Goal: Information Seeking & Learning: Find specific fact

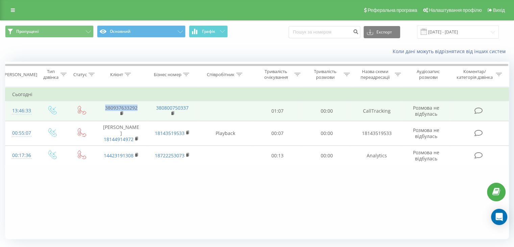
drag, startPoint x: 96, startPoint y: 106, endPoint x: 142, endPoint y: 106, distance: 46.0
click at [142, 106] on td "380937633292" at bounding box center [121, 111] width 51 height 20
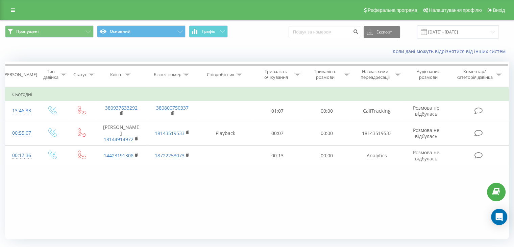
click at [97, 192] on div "Фільтрувати за умовою Дорівнює Введіть значення Скасувати OK Фільтрувати за умо…" at bounding box center [257, 163] width 504 height 152
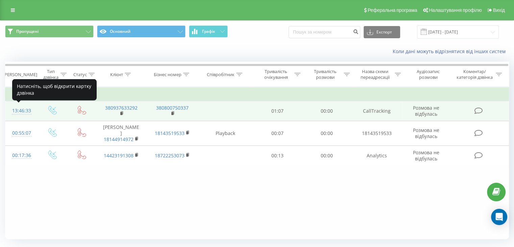
click at [24, 108] on div "13:46:33" at bounding box center [21, 110] width 18 height 13
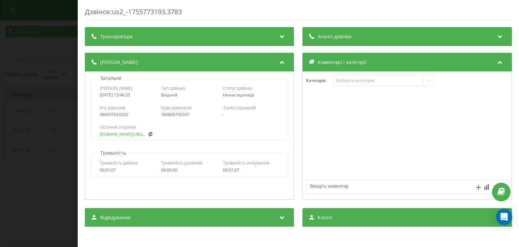
click at [130, 134] on link "wezom.com.ua/ua/blog/kly..." at bounding box center [122, 134] width 45 height 5
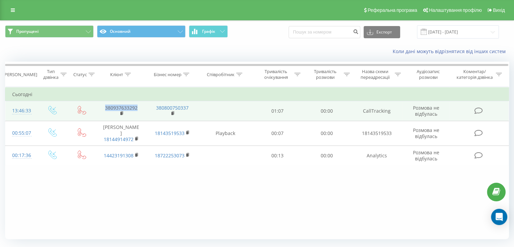
drag, startPoint x: 104, startPoint y: 106, endPoint x: 139, endPoint y: 103, distance: 35.3
click at [139, 103] on td "380937633292" at bounding box center [121, 111] width 51 height 20
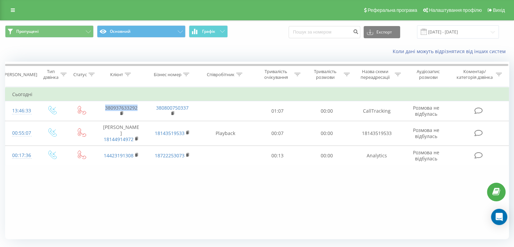
copy link "380937633292"
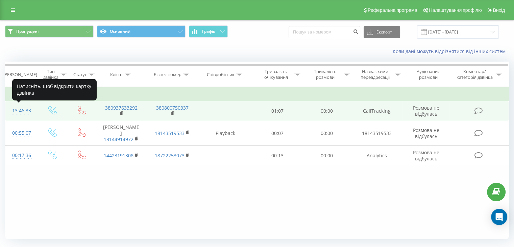
click at [23, 108] on div "13:46:33" at bounding box center [21, 110] width 18 height 13
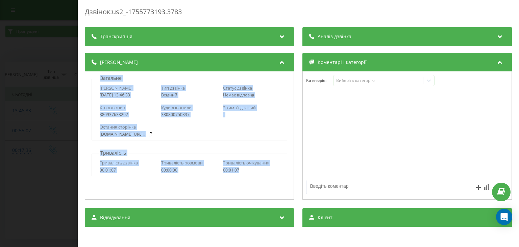
drag, startPoint x: 95, startPoint y: 76, endPoint x: 246, endPoint y: 175, distance: 180.9
click at [249, 179] on div "Загальне Дата дзвінка 2025-08-21 13:46:33 Тип дзвінка Вхідний Статус дзвінка Не…" at bounding box center [189, 135] width 209 height 128
copy div "Загальне Дата дзвінка 2025-08-21 13:46:33 Тип дзвінка Вхідний Статус дзвінка Не…"
click at [173, 134] on div "wezom.com.ua/ua/blog/kly..." at bounding box center [190, 134] width 180 height 5
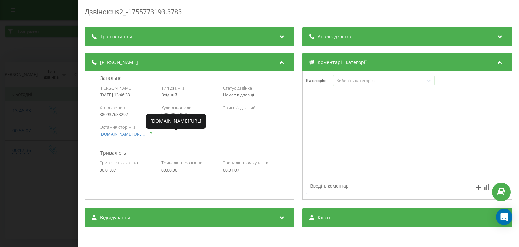
click at [153, 135] on icon at bounding box center [150, 134] width 5 height 4
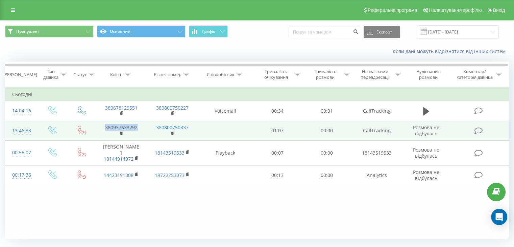
drag, startPoint x: 114, startPoint y: 126, endPoint x: 143, endPoint y: 128, distance: 29.8
click at [143, 128] on td "380937633292" at bounding box center [121, 131] width 51 height 20
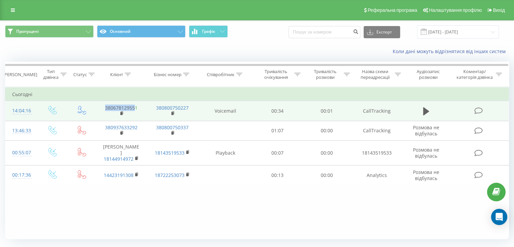
drag, startPoint x: 102, startPoint y: 106, endPoint x: 136, endPoint y: 106, distance: 34.1
click at [136, 106] on td "380678129551" at bounding box center [121, 111] width 51 height 20
click at [421, 110] on td at bounding box center [426, 111] width 47 height 20
click at [425, 111] on icon at bounding box center [426, 111] width 6 height 8
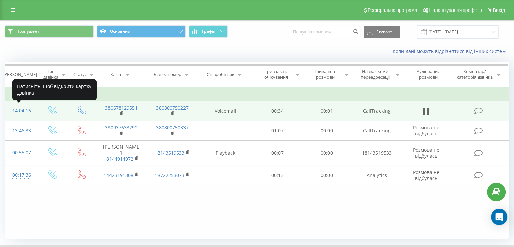
click at [22, 111] on div "14:04:16" at bounding box center [21, 110] width 18 height 13
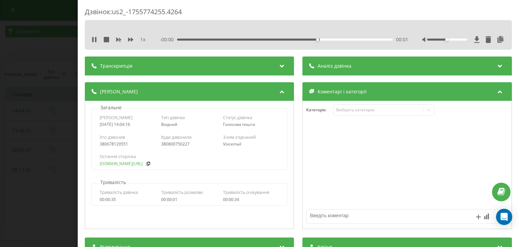
click at [137, 164] on link "[DOMAIN_NAME][URL]" at bounding box center [121, 163] width 43 height 5
drag, startPoint x: 99, startPoint y: 145, endPoint x: 135, endPoint y: 142, distance: 36.3
click at [135, 142] on div "Хто дзвонив 380678129551 Куди дзвонили 380800750227 З ким з'єднаний Voicemail" at bounding box center [189, 140] width 195 height 20
copy div "380678129551"
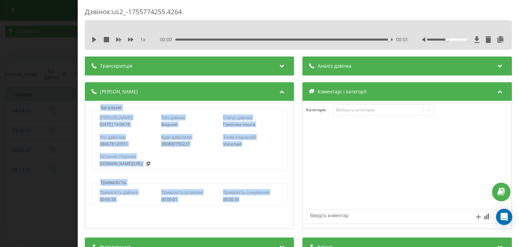
drag, startPoint x: 94, startPoint y: 106, endPoint x: 243, endPoint y: 200, distance: 176.2
click at [243, 200] on div "Загальне Дата дзвінка [DATE] 14:04:16 Тип дзвінка Вхідний Статус дзвінка Голосо…" at bounding box center [189, 165] width 209 height 128
copy div "Загальне Дата дзвінка [DATE] 14:04:16 Тип дзвінка Вхідний Статус дзвінка Голосо…"
click at [99, 125] on div "Дата дзвінка [DATE] 14:04:16 Тип дзвінка Вхідний Статус дзвінка Голосова пошта" at bounding box center [189, 121] width 195 height 20
drag, startPoint x: 96, startPoint y: 103, endPoint x: 247, endPoint y: 212, distance: 186.0
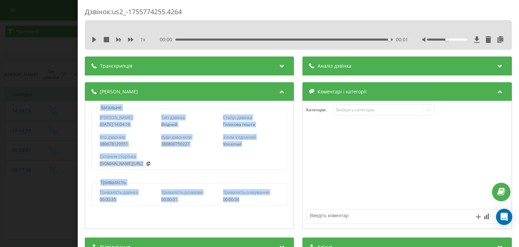
click at [247, 212] on div "Загальне Дата дзвінка [DATE] 14:04:16 Тип дзвінка Вхідний Статус дзвінка Голосо…" at bounding box center [189, 165] width 209 height 128
copy div "Загальне Дата дзвінка [DATE] 14:04:16 Тип дзвінка Вхідний Статус дзвінка Голосо…"
click at [89, 118] on div "Загальне Дата дзвінка [DATE] 14:04:16 Тип дзвінка Вхідний Статус дзвінка Голосо…" at bounding box center [190, 137] width 202 height 66
drag, startPoint x: 92, startPoint y: 100, endPoint x: 247, endPoint y: 213, distance: 191.7
click at [247, 213] on div "Деталі дзвінка Загальне Дата дзвінка [DATE] 14:04:16 Тип дзвінка Вхідний Статус…" at bounding box center [189, 156] width 209 height 148
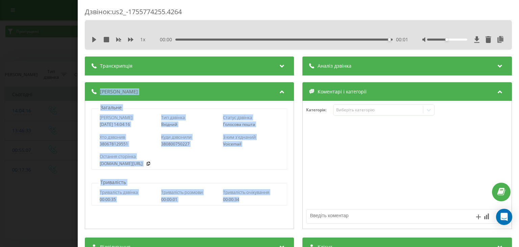
click at [243, 202] on div "Тривалість дзвінка 00:00:35 Тривалість розмови 00:00:01 Тривалість очікування 0…" at bounding box center [189, 196] width 195 height 20
drag, startPoint x: 99, startPoint y: 106, endPoint x: 248, endPoint y: 202, distance: 177.4
click at [248, 202] on div "Загальне Дата дзвінка [DATE] 14:04:16 Тип дзвінка Вхідний Статус дзвінка Голосо…" at bounding box center [189, 165] width 209 height 128
copy div "Загальне Дата дзвінка [DATE] 14:04:16 Тип дзвінка Вхідний Статус дзвінка Голосо…"
